Goal: Task Accomplishment & Management: Manage account settings

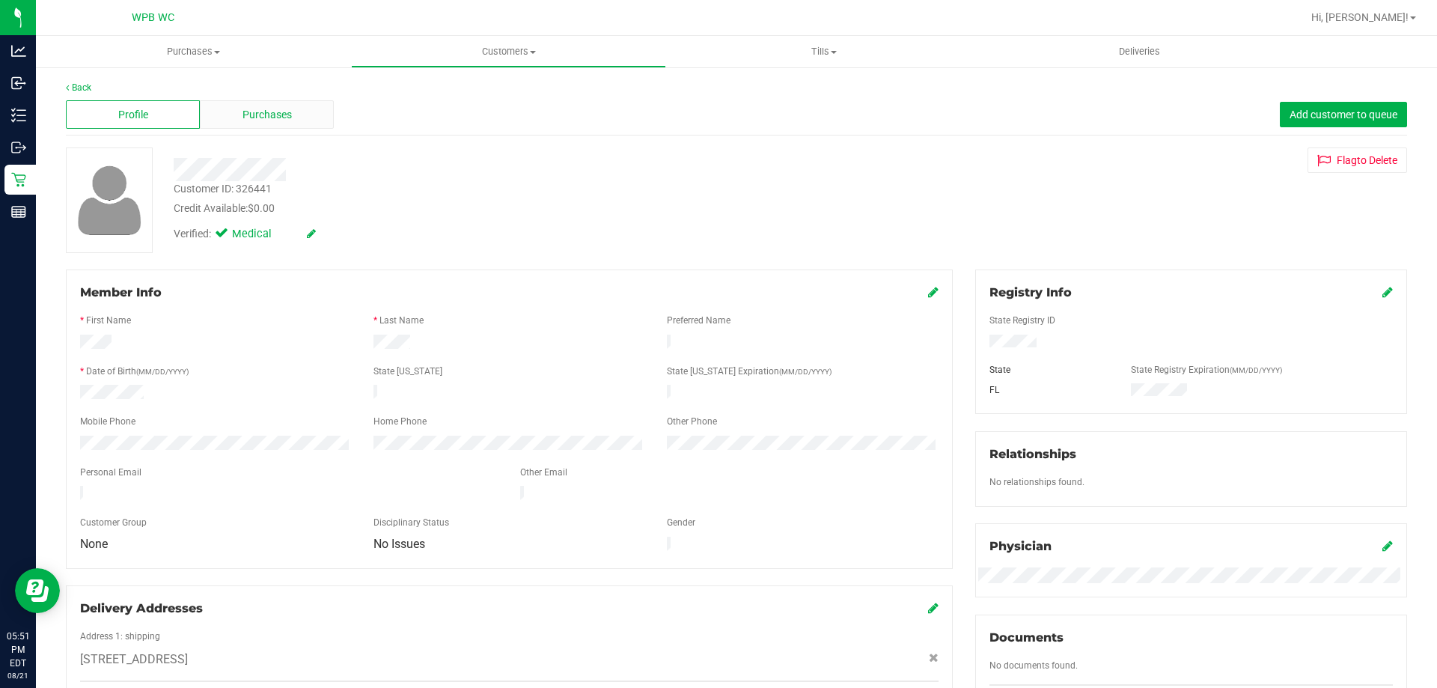
click at [278, 107] on span "Purchases" at bounding box center [266, 115] width 49 height 16
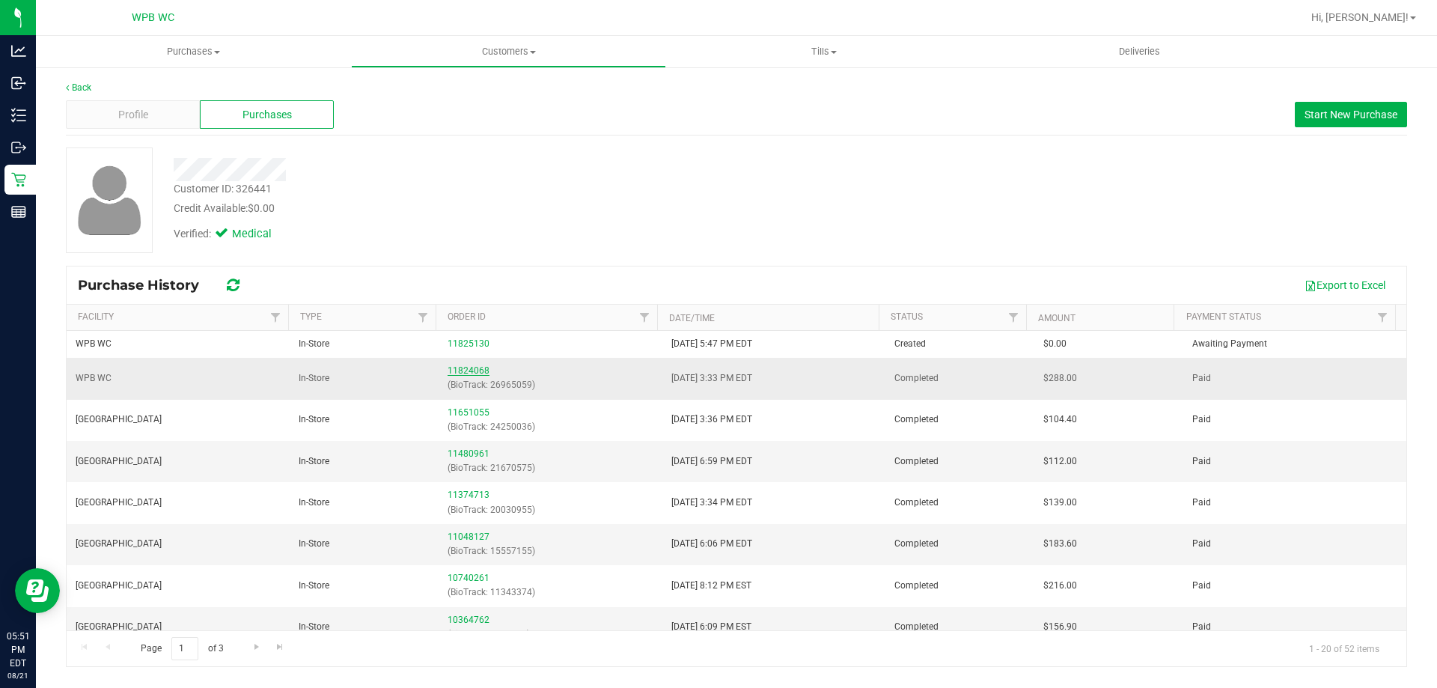
click at [466, 371] on link "11824068" at bounding box center [469, 370] width 42 height 10
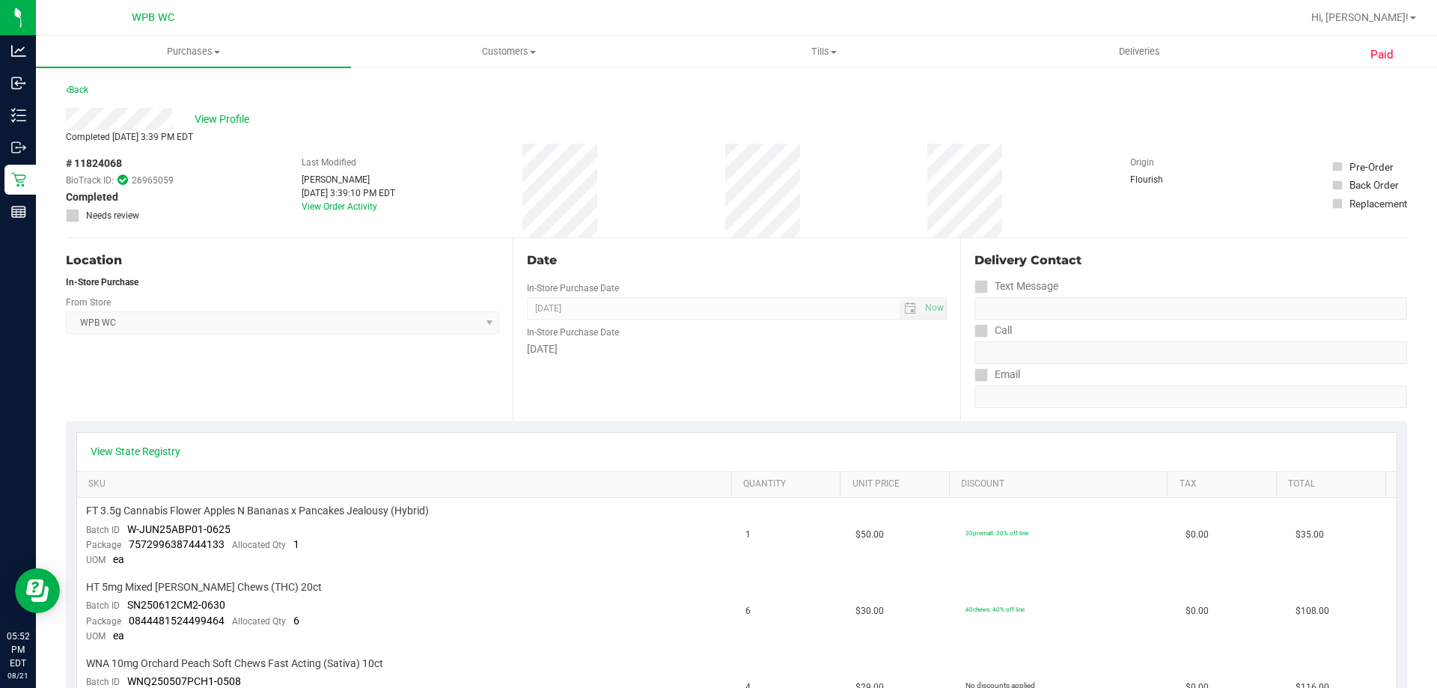
click at [728, 181] on div "# 11824068 BioTrack ID: 26965059 Completed Needs review Last Modified Spenser B…" at bounding box center [736, 191] width 1341 height 94
click at [715, 188] on div "# 11824068 BioTrack ID: 26965059 Completed Needs review Last Modified Spenser B…" at bounding box center [736, 191] width 1341 height 94
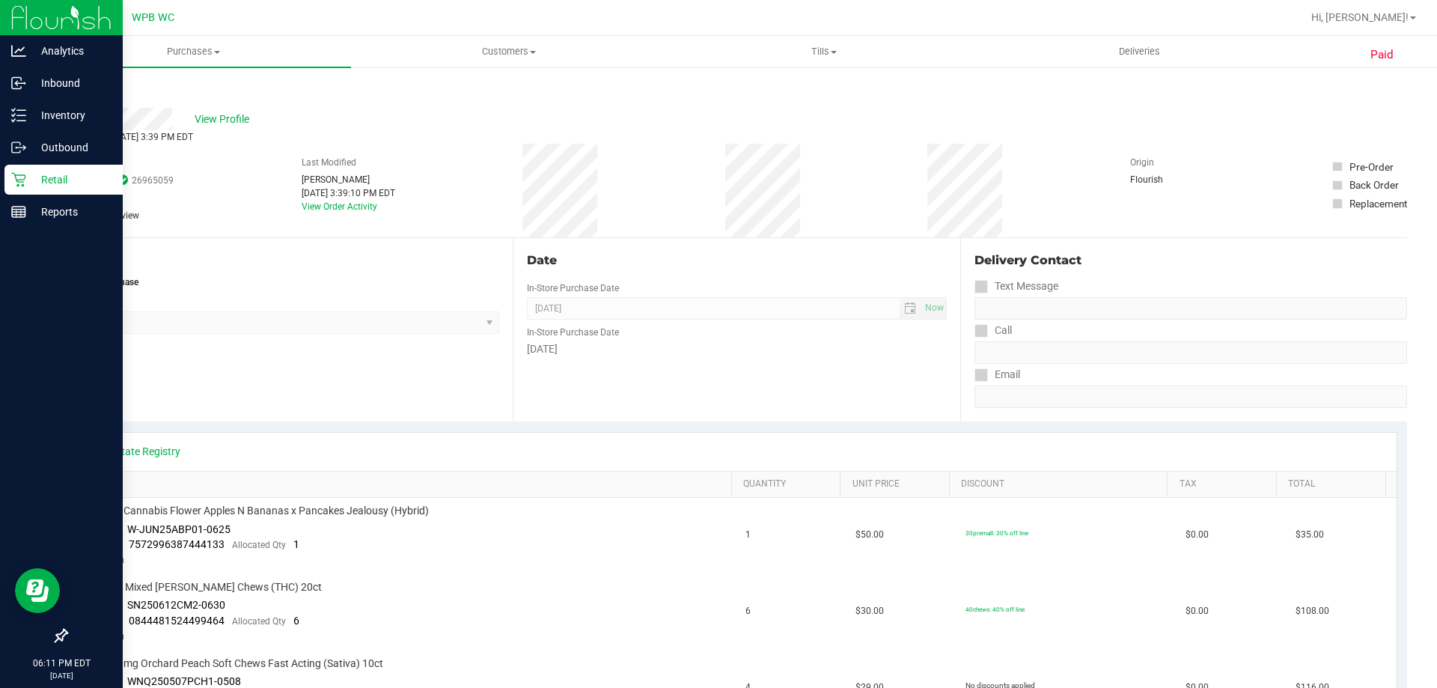
click at [58, 181] on p "Retail" at bounding box center [71, 180] width 90 height 18
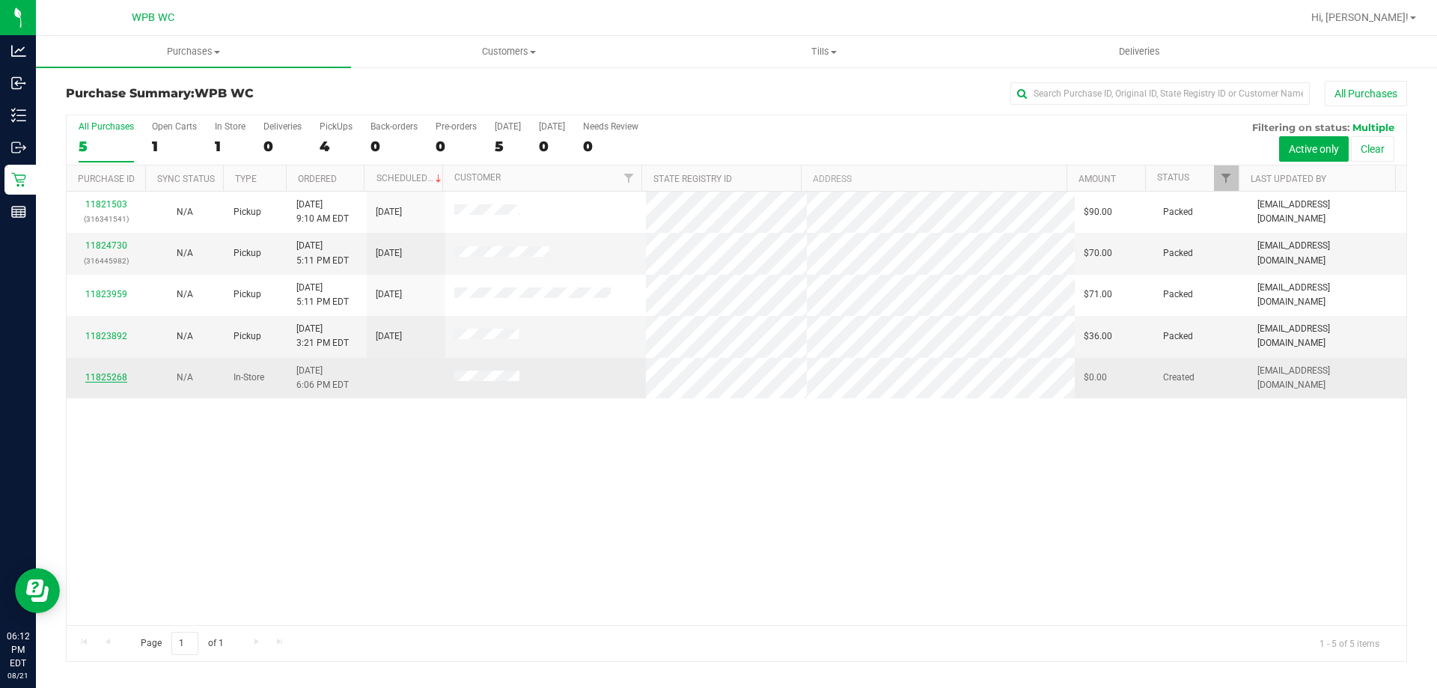
click at [112, 379] on link "11825268" at bounding box center [106, 377] width 42 height 10
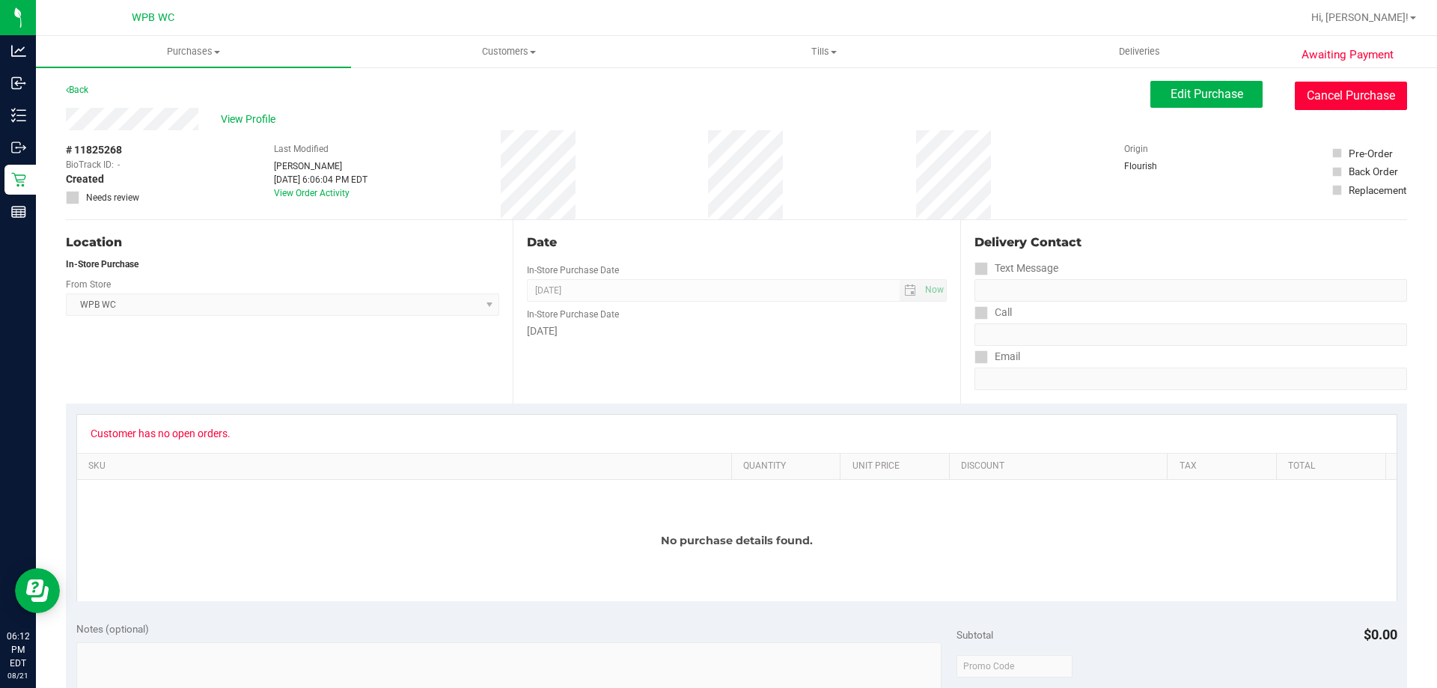
click at [1337, 92] on button "Cancel Purchase" at bounding box center [1351, 96] width 112 height 28
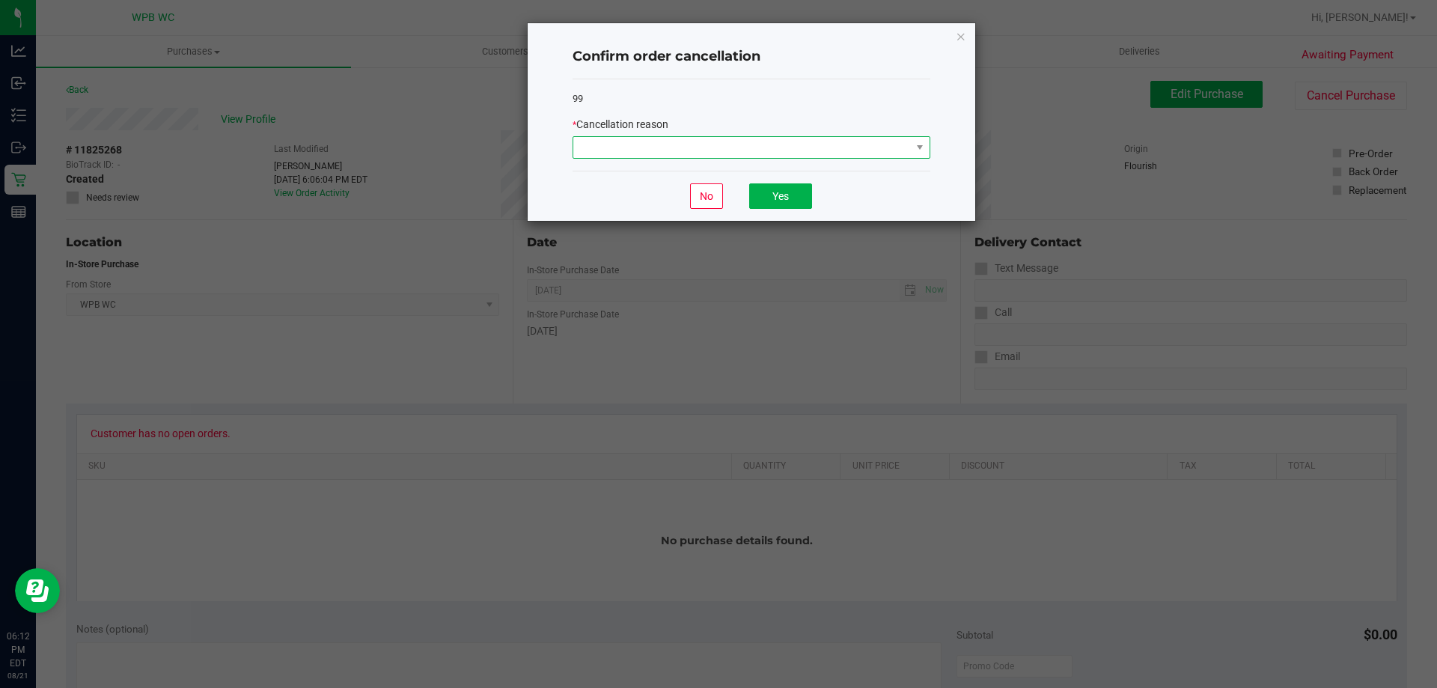
click at [827, 153] on span at bounding box center [742, 147] width 338 height 21
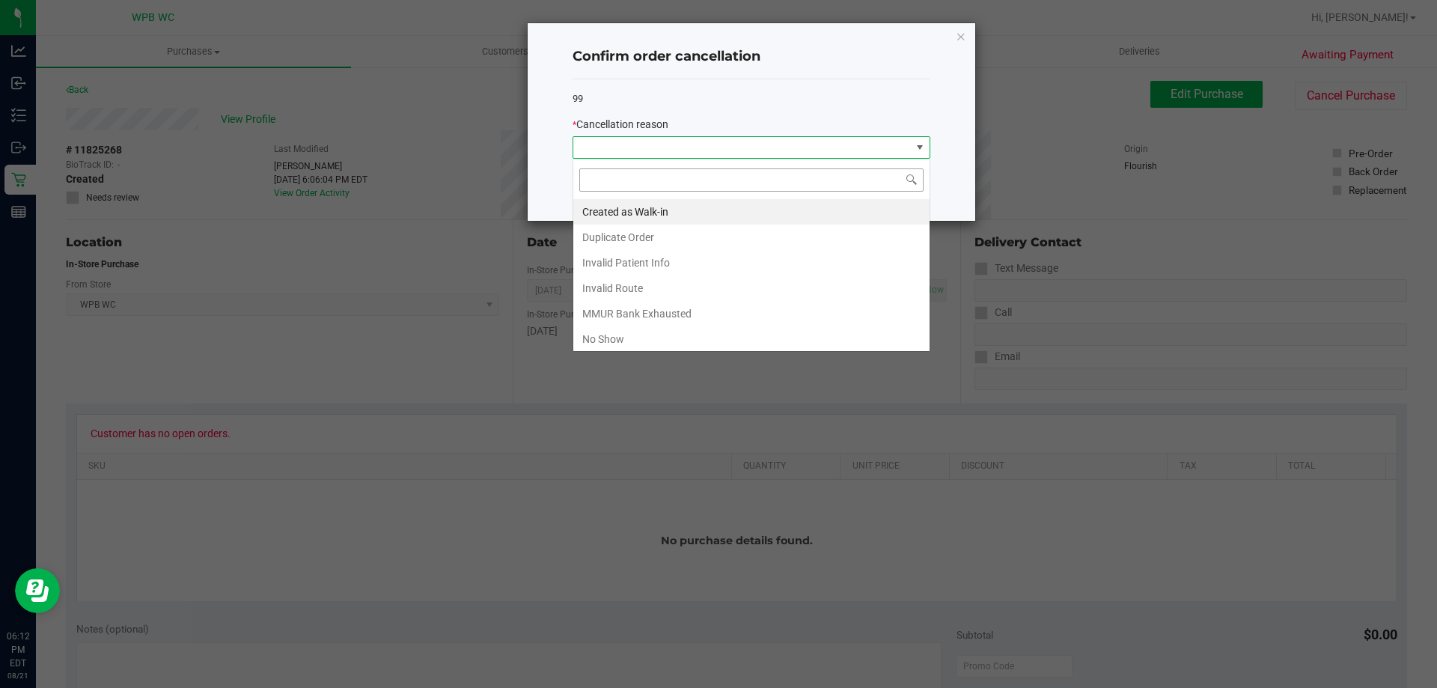
scroll to position [22, 358]
click at [654, 306] on li "MMUR Bank Exhausted" at bounding box center [751, 313] width 356 height 25
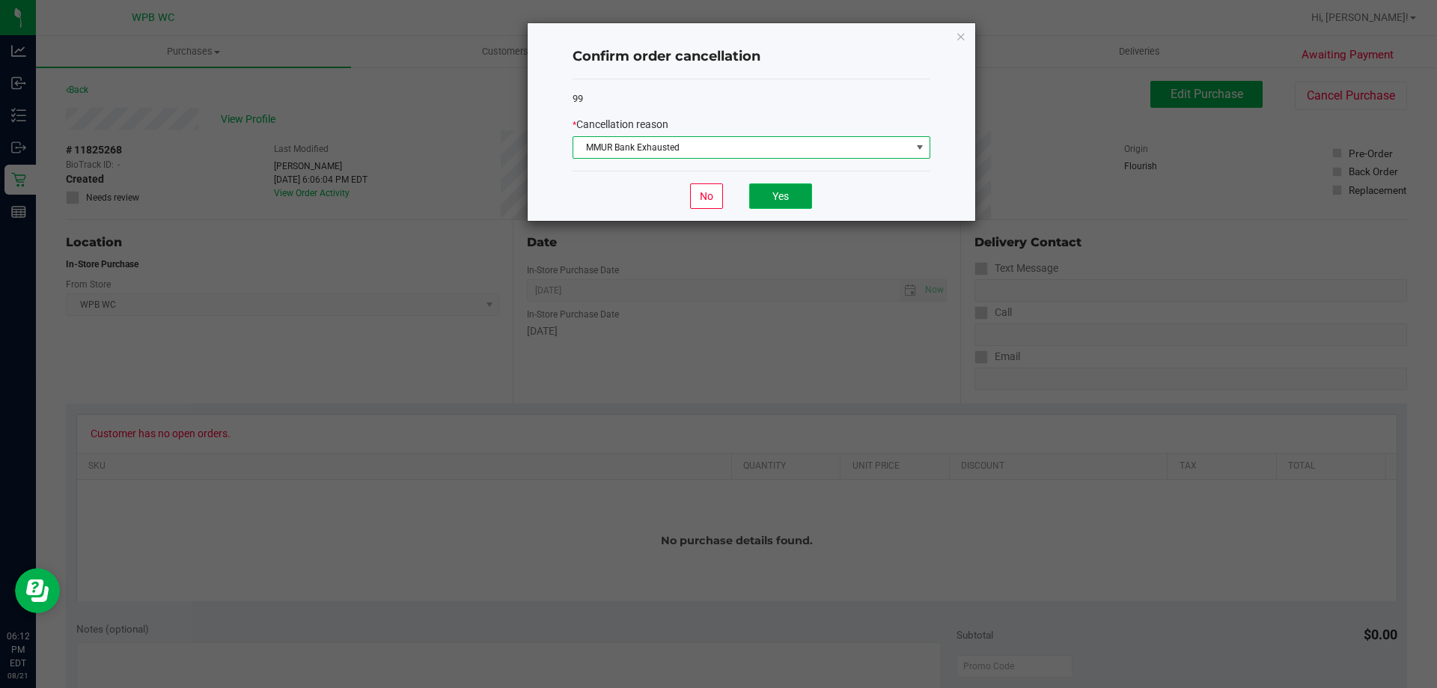
click at [793, 193] on button "Yes" at bounding box center [780, 195] width 63 height 25
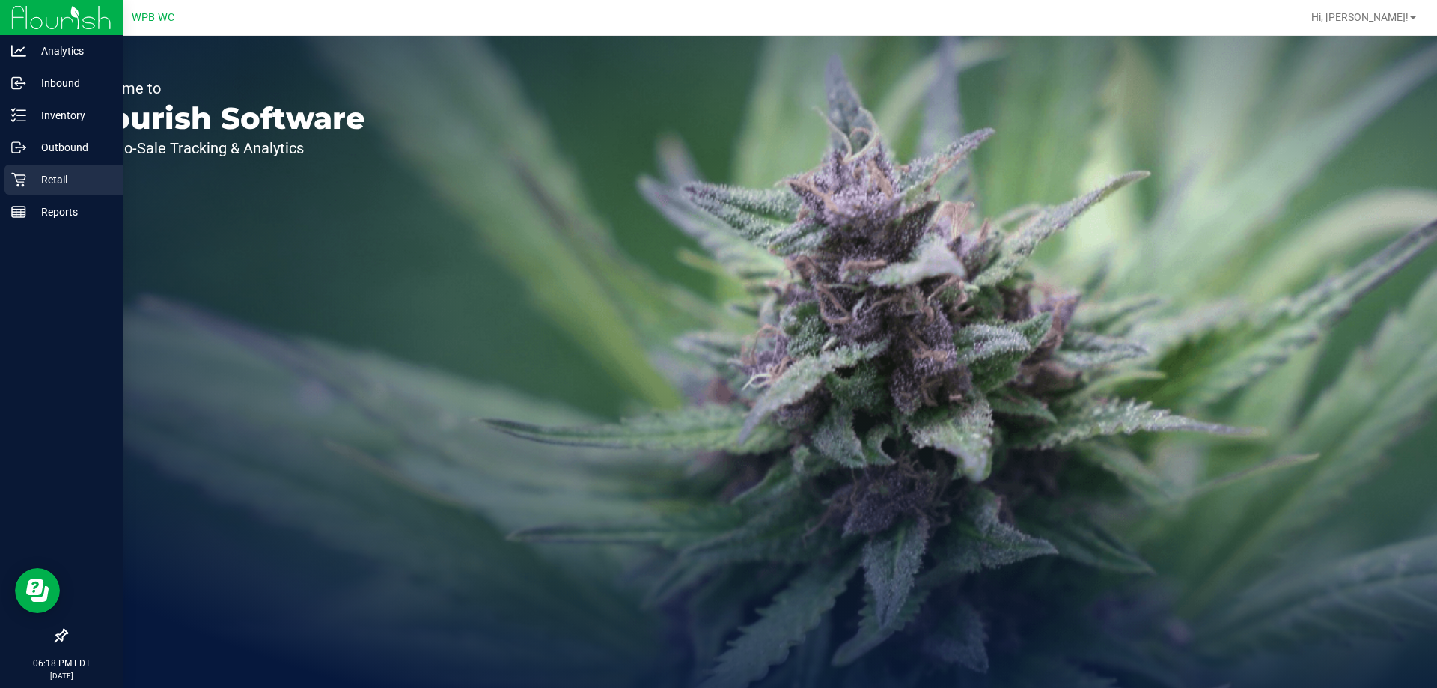
click at [39, 171] on p "Retail" at bounding box center [71, 180] width 90 height 18
